Goal: Check status: Check status

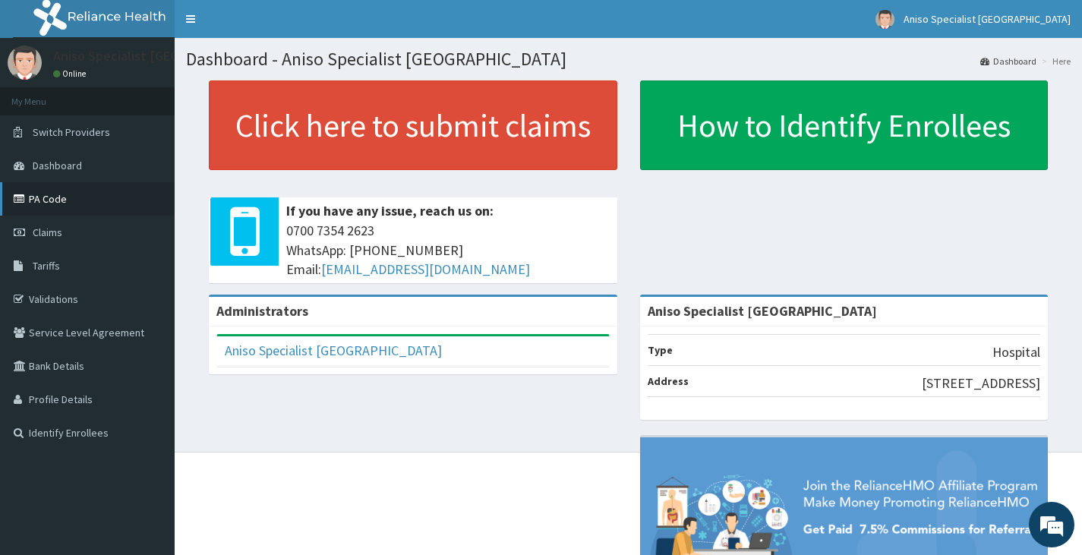
click at [95, 188] on link "PA Code" at bounding box center [87, 198] width 175 height 33
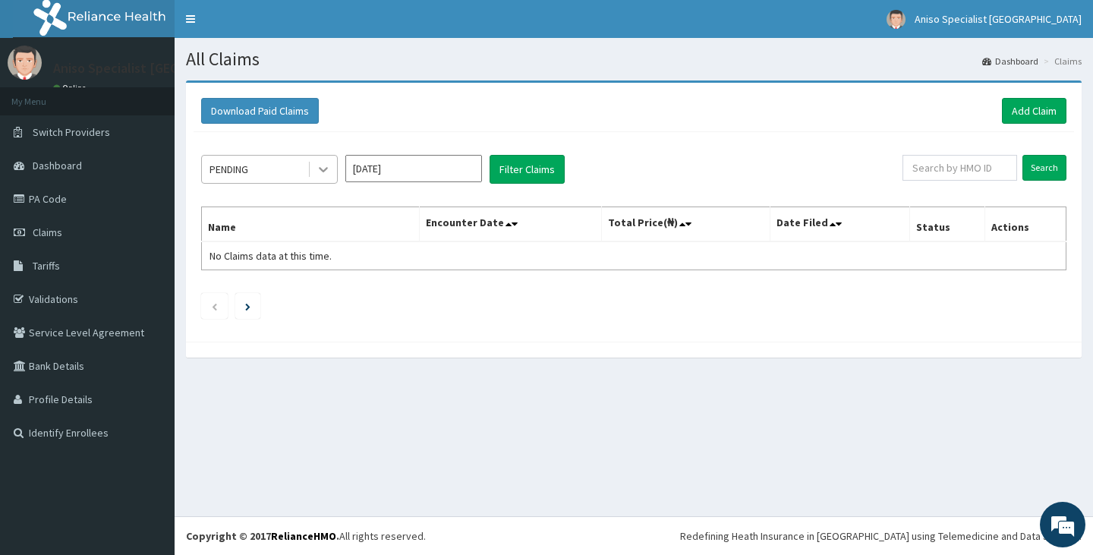
click at [329, 174] on icon at bounding box center [323, 169] width 15 height 15
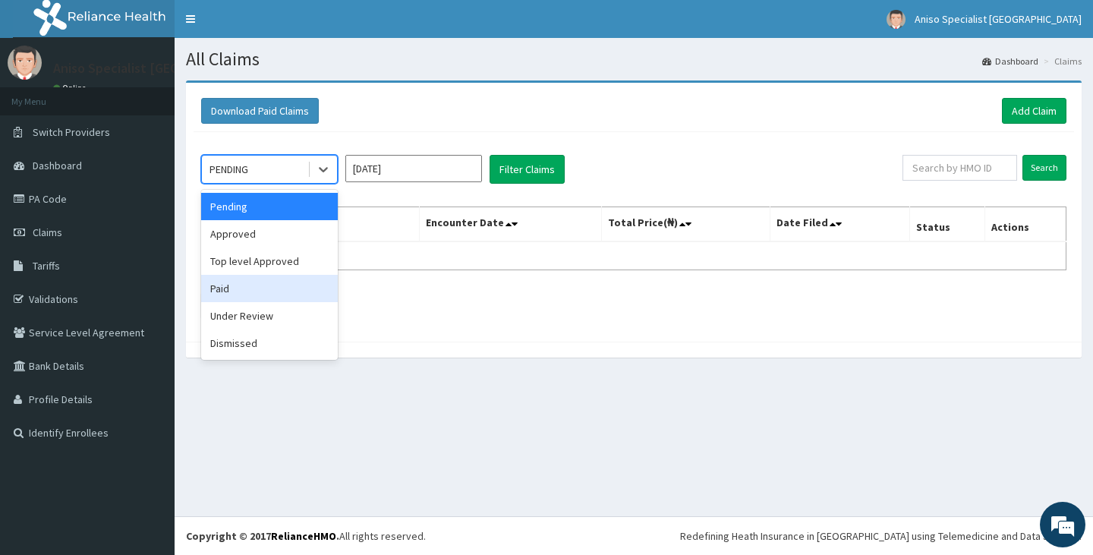
click at [269, 288] on div "Paid" at bounding box center [269, 288] width 137 height 27
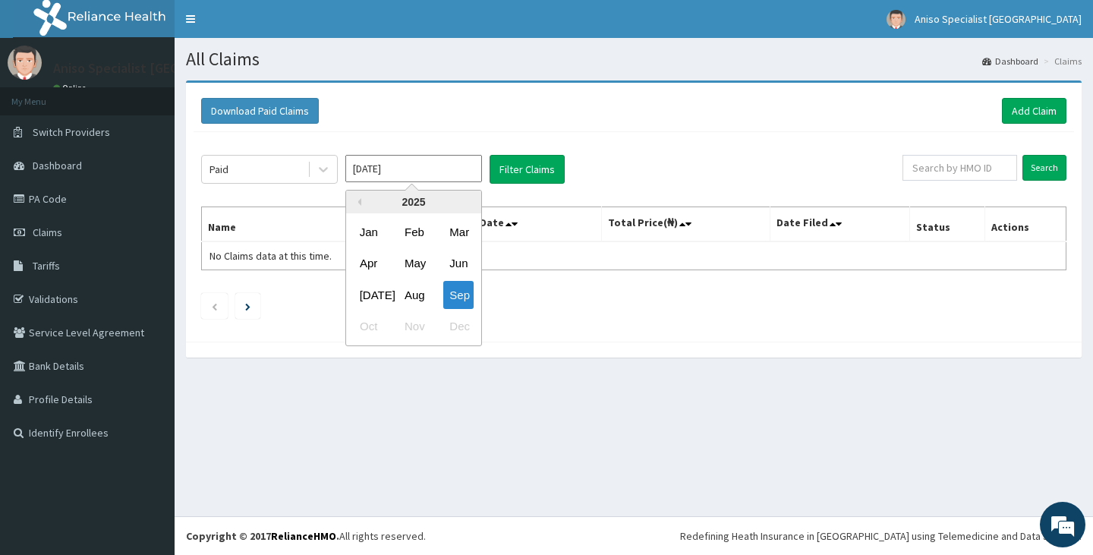
click at [399, 168] on input "[DATE]" at bounding box center [413, 168] width 137 height 27
click at [365, 202] on div "2025" at bounding box center [413, 202] width 135 height 23
click at [359, 201] on button "Previous Year" at bounding box center [358, 202] width 8 height 8
click at [465, 204] on div "2023" at bounding box center [413, 202] width 135 height 23
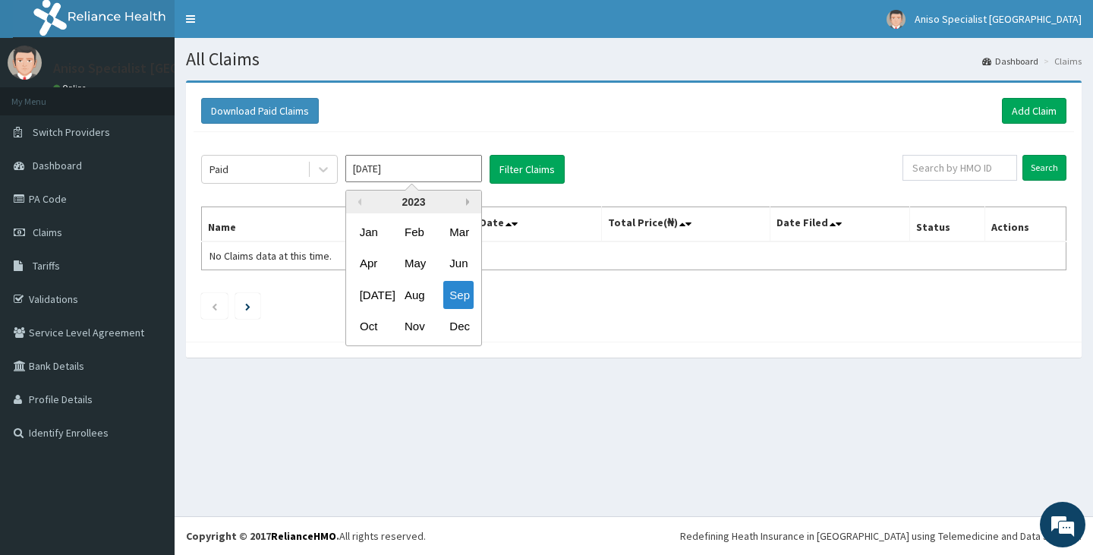
click at [466, 199] on button "Next Year" at bounding box center [470, 202] width 8 height 8
click at [462, 267] on div "Jun" at bounding box center [458, 264] width 30 height 28
type input "[DATE]"
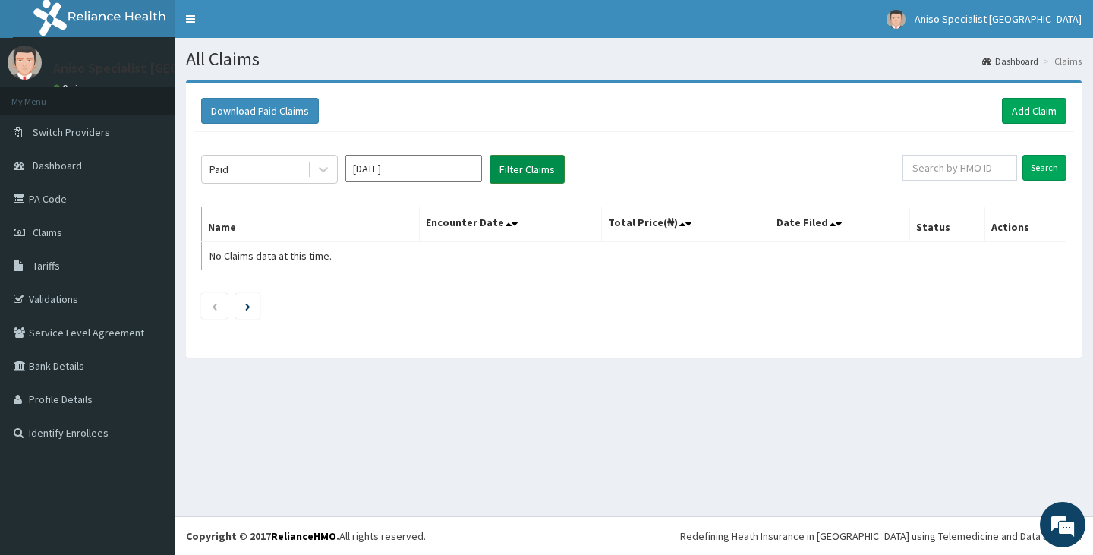
click at [536, 164] on button "Filter Claims" at bounding box center [527, 169] width 75 height 29
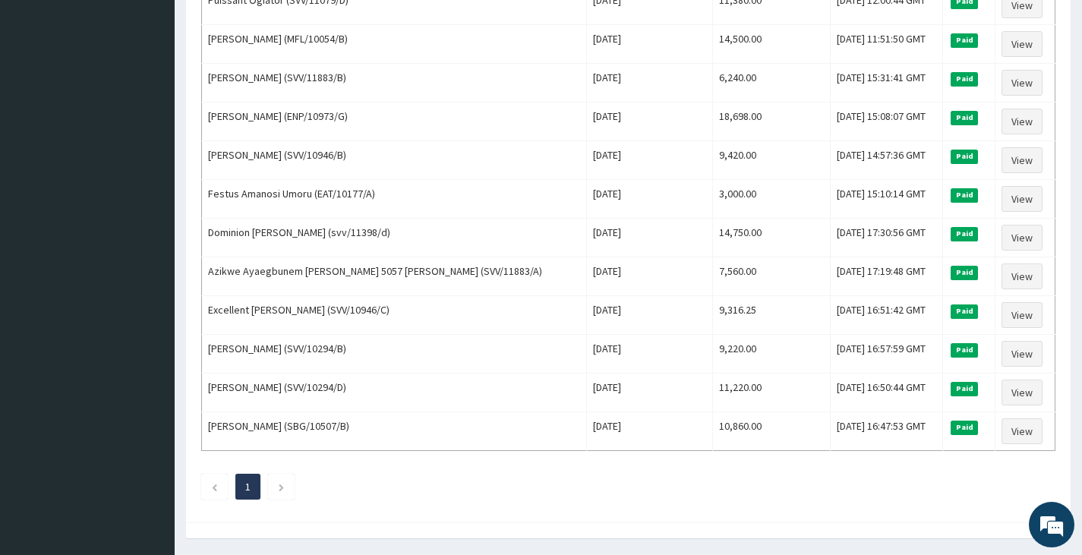
scroll to position [1118, 0]
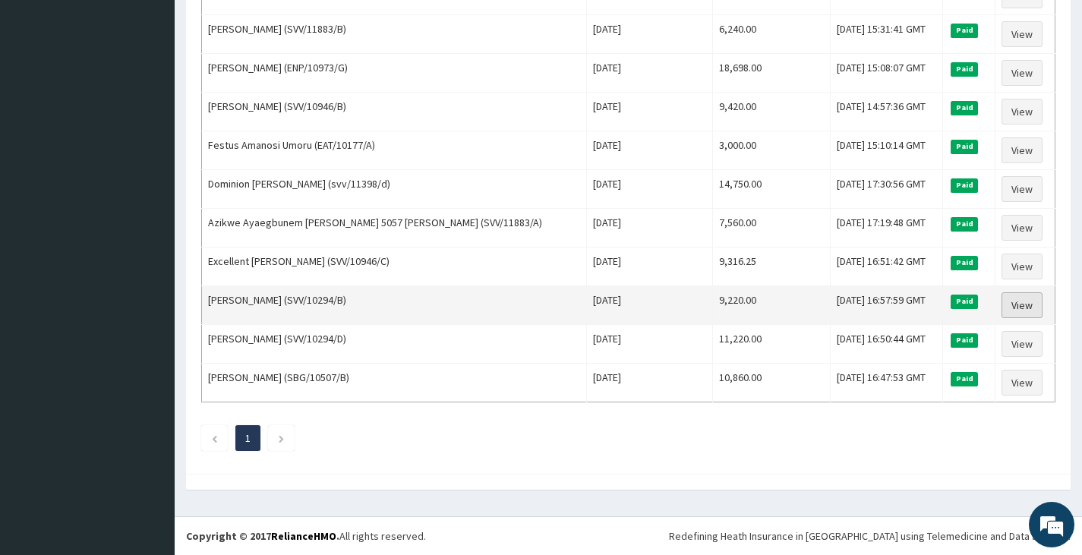
click at [1001, 304] on link "View" at bounding box center [1021, 305] width 41 height 26
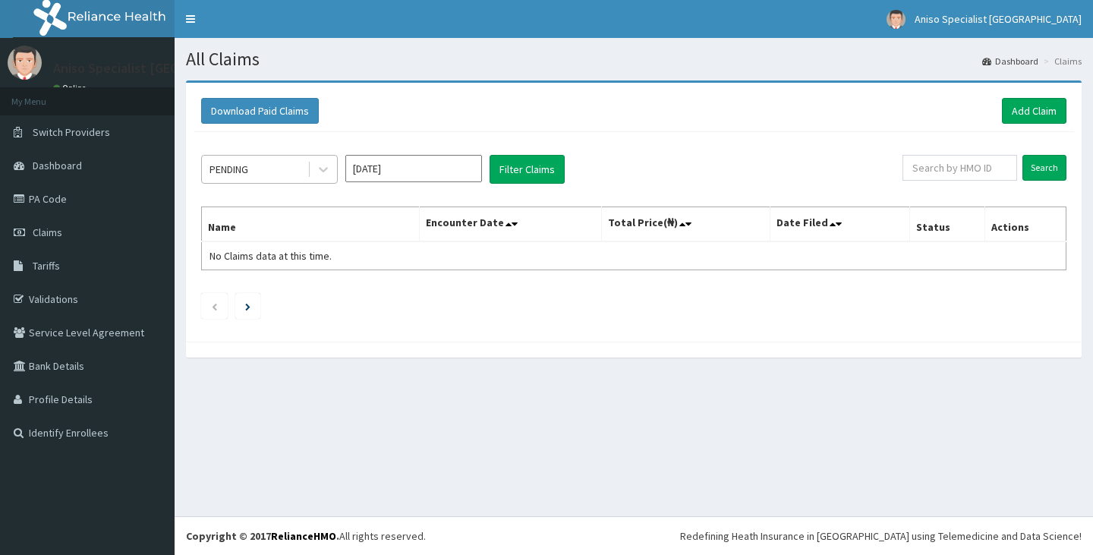
click at [272, 170] on div "PENDING" at bounding box center [255, 169] width 106 height 24
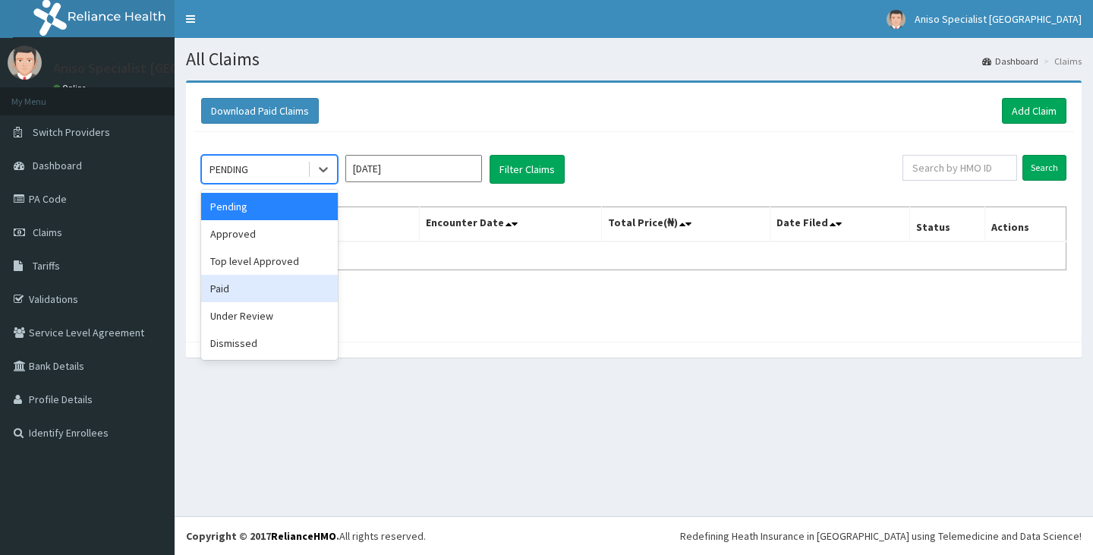
click at [258, 285] on div "Paid" at bounding box center [269, 288] width 137 height 27
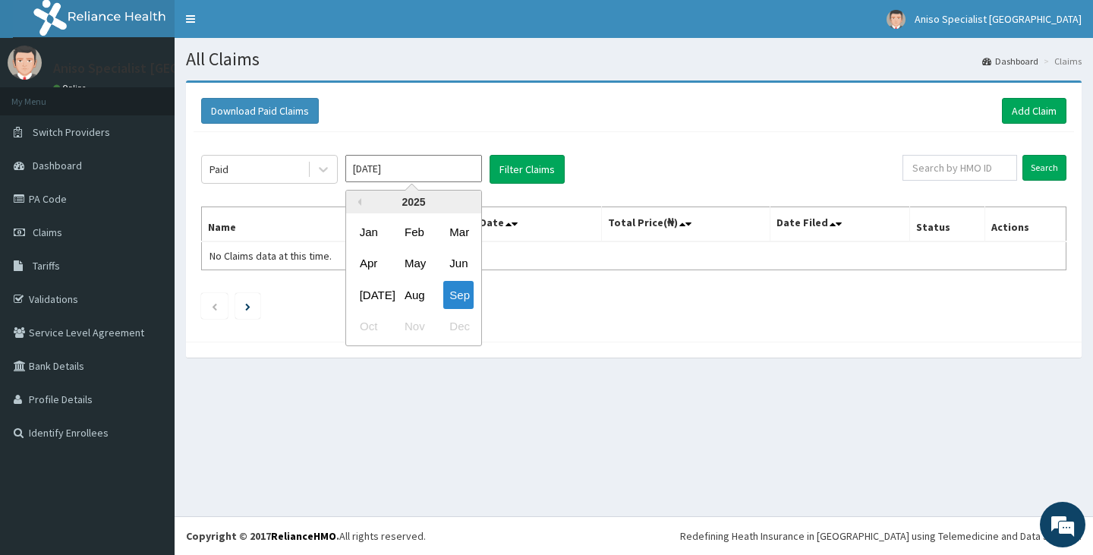
click at [429, 170] on input "[DATE]" at bounding box center [413, 168] width 137 height 27
click at [361, 200] on button "Previous Year" at bounding box center [358, 202] width 8 height 8
click at [447, 262] on div "Jun" at bounding box center [458, 264] width 30 height 28
type input "[DATE]"
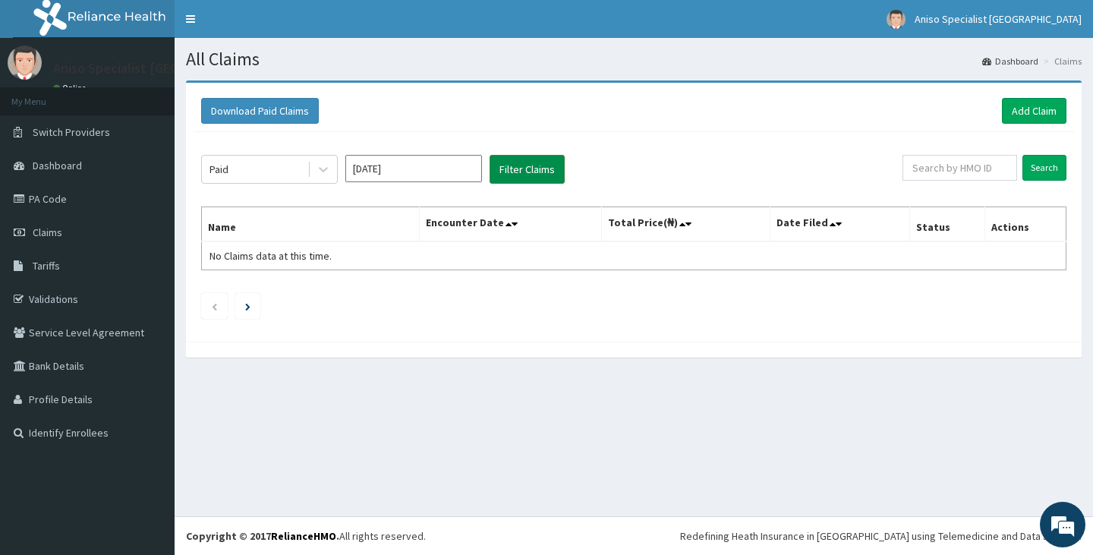
click at [556, 177] on button "Filter Claims" at bounding box center [527, 169] width 75 height 29
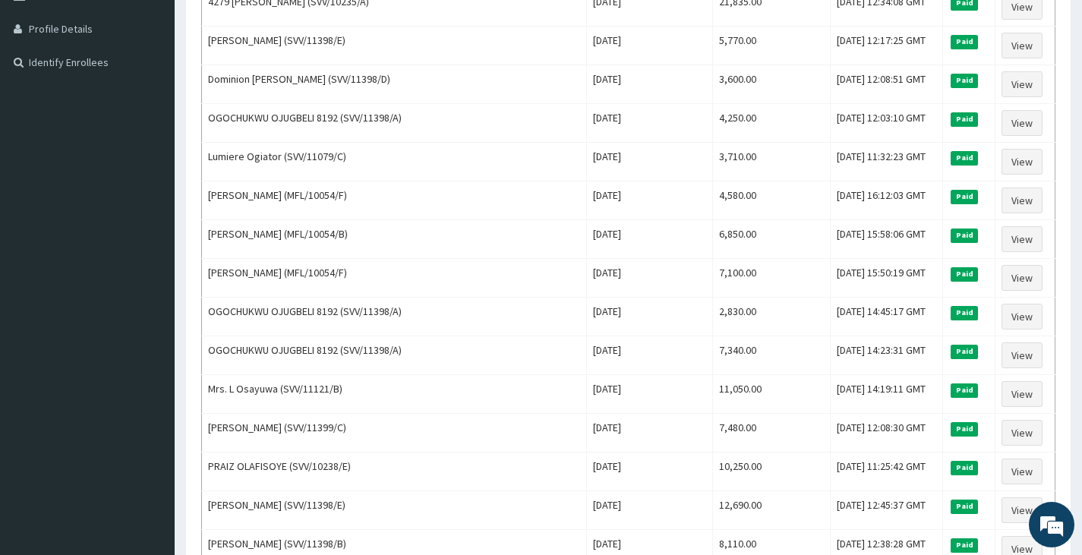
scroll to position [531, 0]
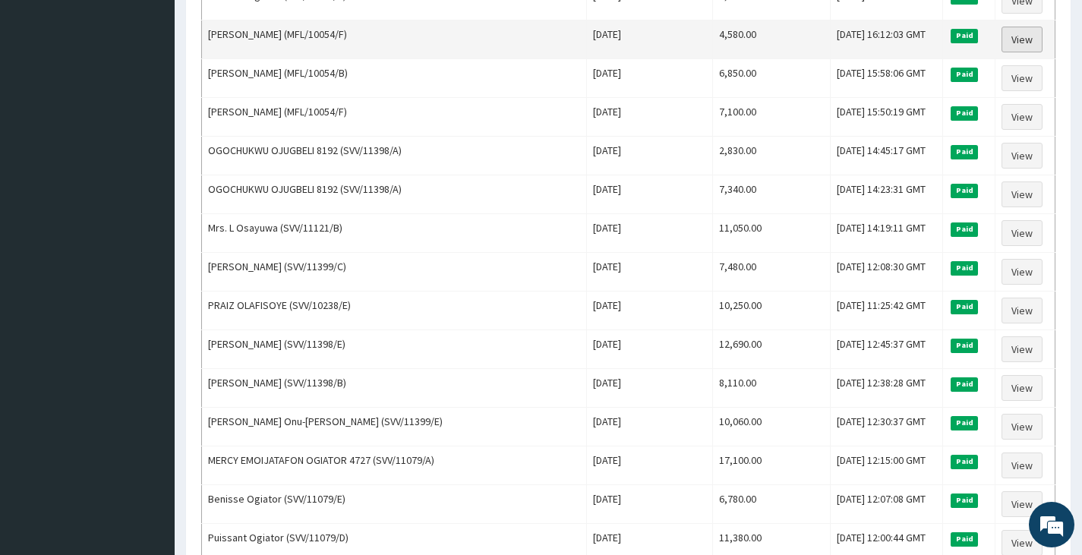
click at [1024, 49] on link "View" at bounding box center [1021, 40] width 41 height 26
